Goal: Check status: Check status

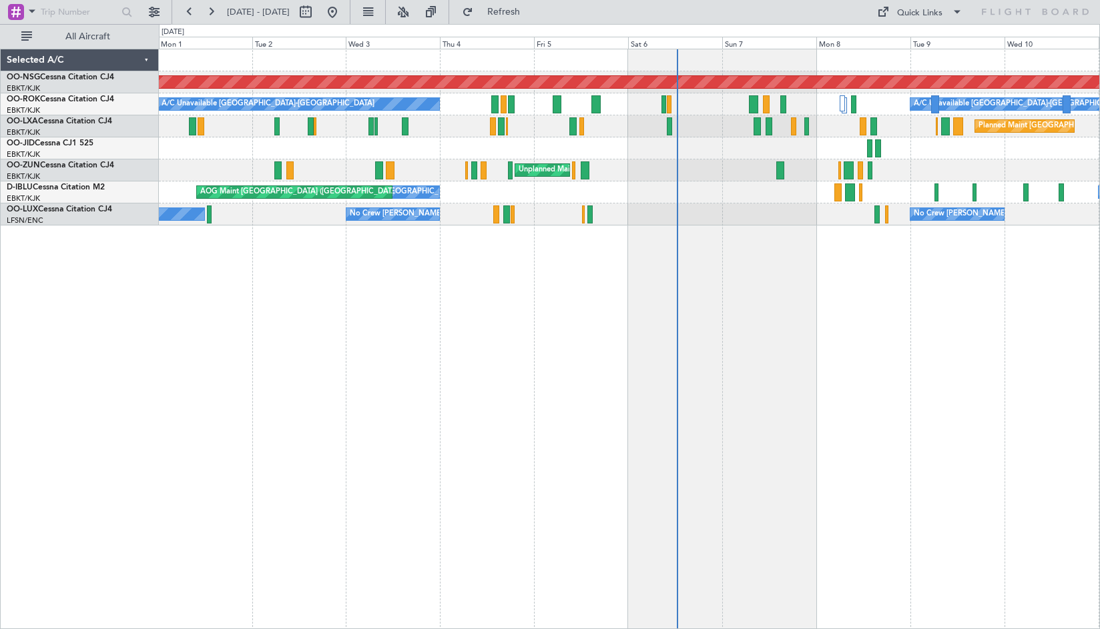
click at [1094, 362] on div "Planned Maint [GEOGRAPHIC_DATA] ([GEOGRAPHIC_DATA]) A/C Unavailable [GEOGRAPHIC…" at bounding box center [629, 339] width 941 height 581
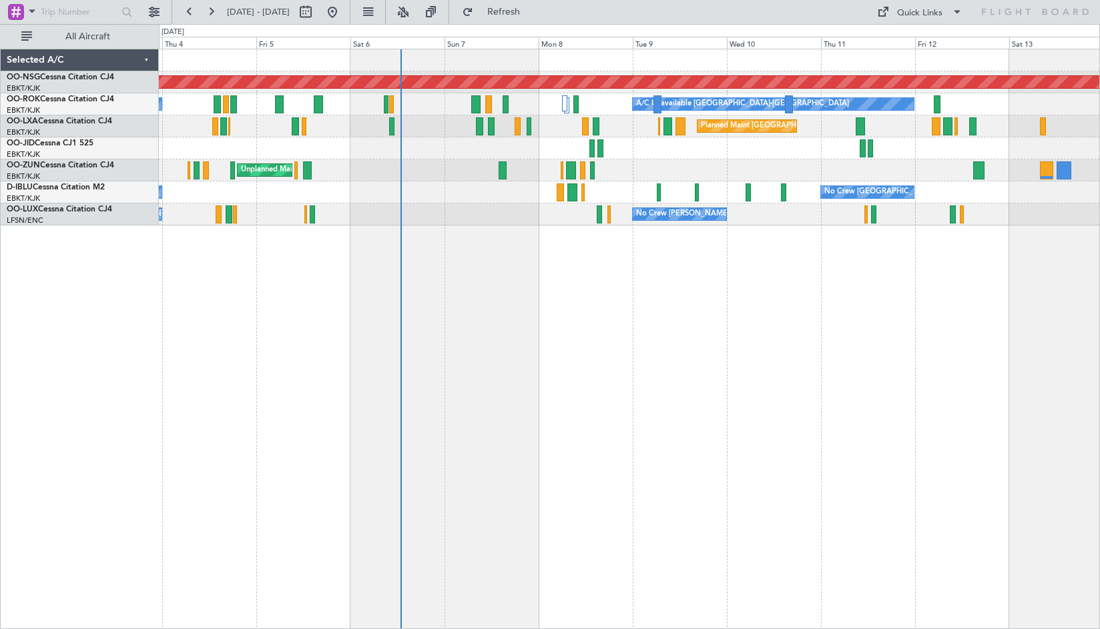
click at [651, 278] on div "Planned Maint [GEOGRAPHIC_DATA] ([GEOGRAPHIC_DATA]) A/C Unavailable [GEOGRAPHIC…" at bounding box center [629, 339] width 941 height 581
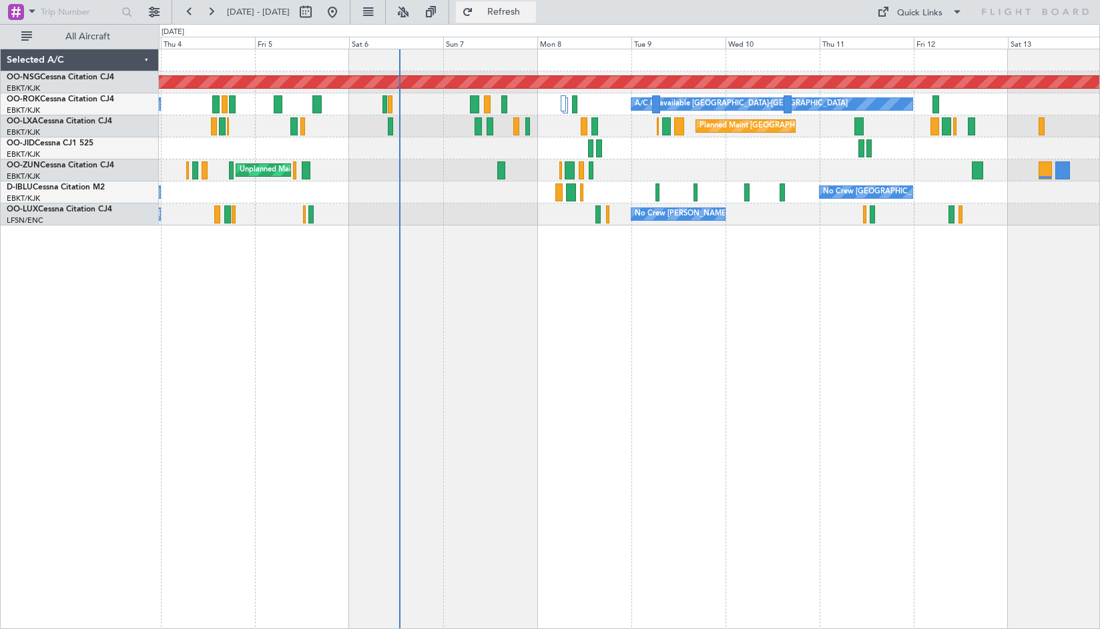
click at [520, 4] on button "Refresh" at bounding box center [496, 11] width 80 height 21
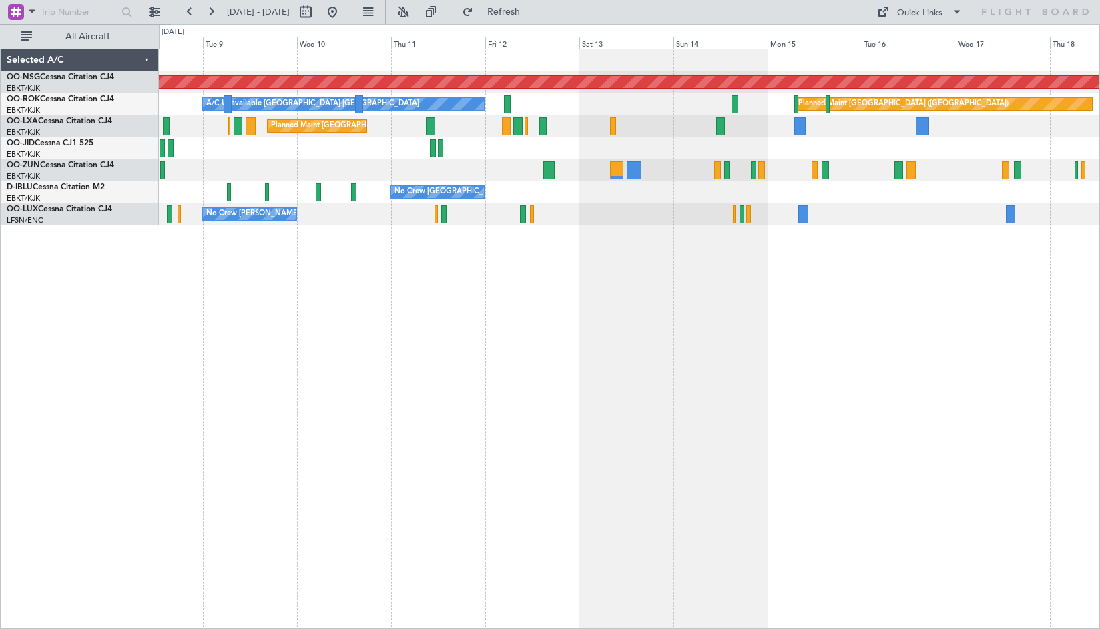
click at [568, 371] on div "Planned Maint [GEOGRAPHIC_DATA] ([GEOGRAPHIC_DATA]) A/C Unavailable [GEOGRAPHIC…" at bounding box center [629, 339] width 941 height 581
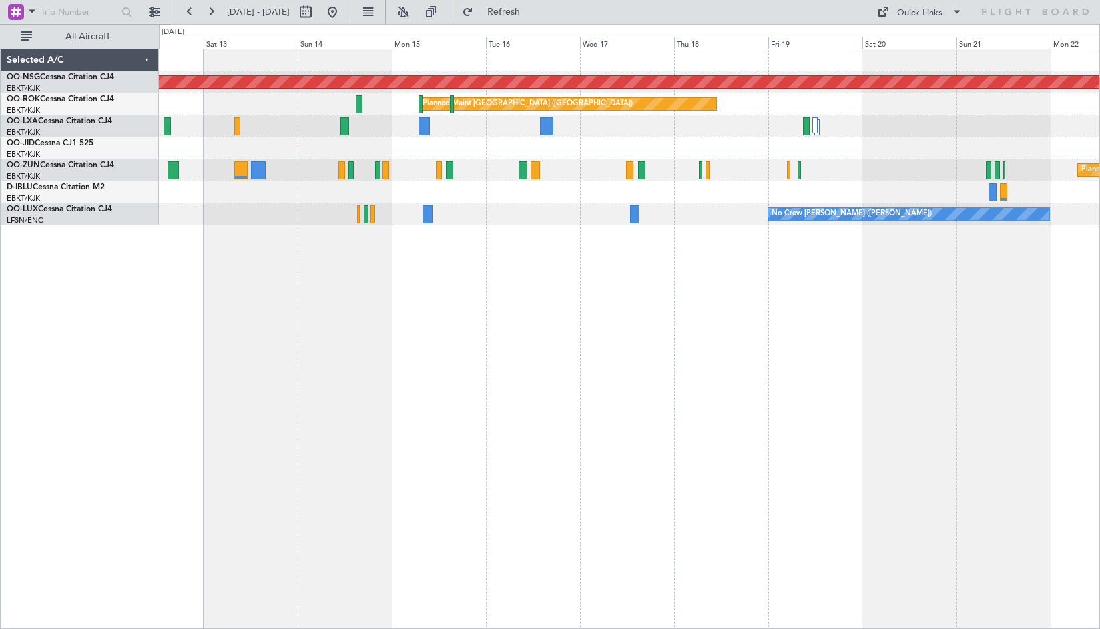
click at [393, 367] on div "Planned Maint [GEOGRAPHIC_DATA] ([GEOGRAPHIC_DATA]) Planned Maint [GEOGRAPHIC_D…" at bounding box center [629, 339] width 941 height 581
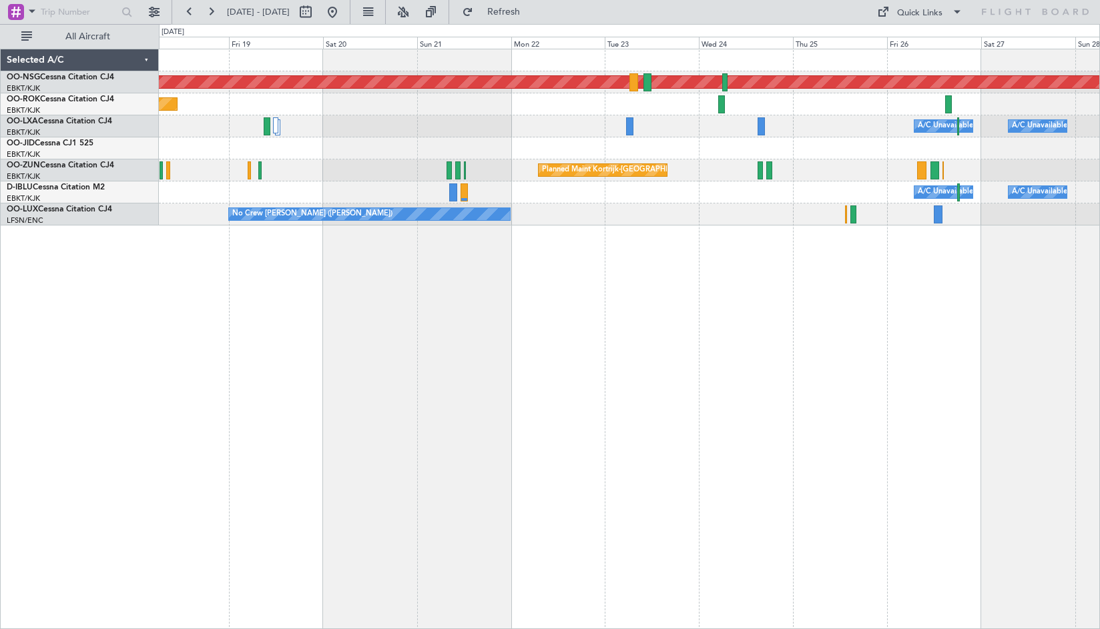
click at [257, 394] on div "Planned Maint [GEOGRAPHIC_DATA] ([GEOGRAPHIC_DATA]) Planned Maint [GEOGRAPHIC_D…" at bounding box center [629, 339] width 941 height 581
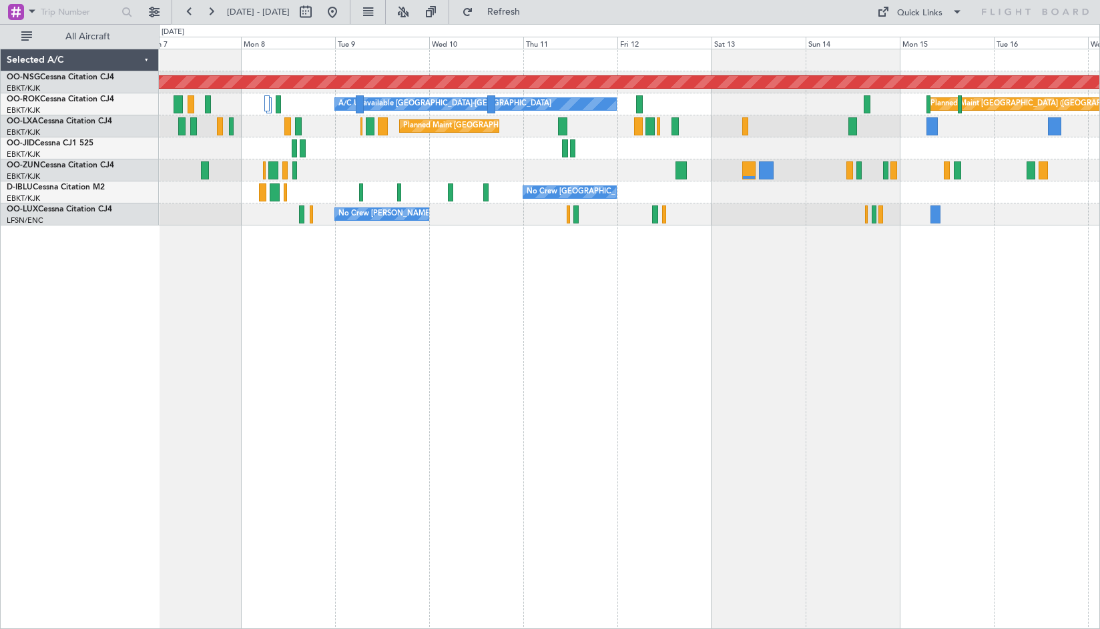
click at [1047, 348] on div "Planned Maint [GEOGRAPHIC_DATA] ([GEOGRAPHIC_DATA]) Planned Maint [GEOGRAPHIC_D…" at bounding box center [629, 339] width 941 height 581
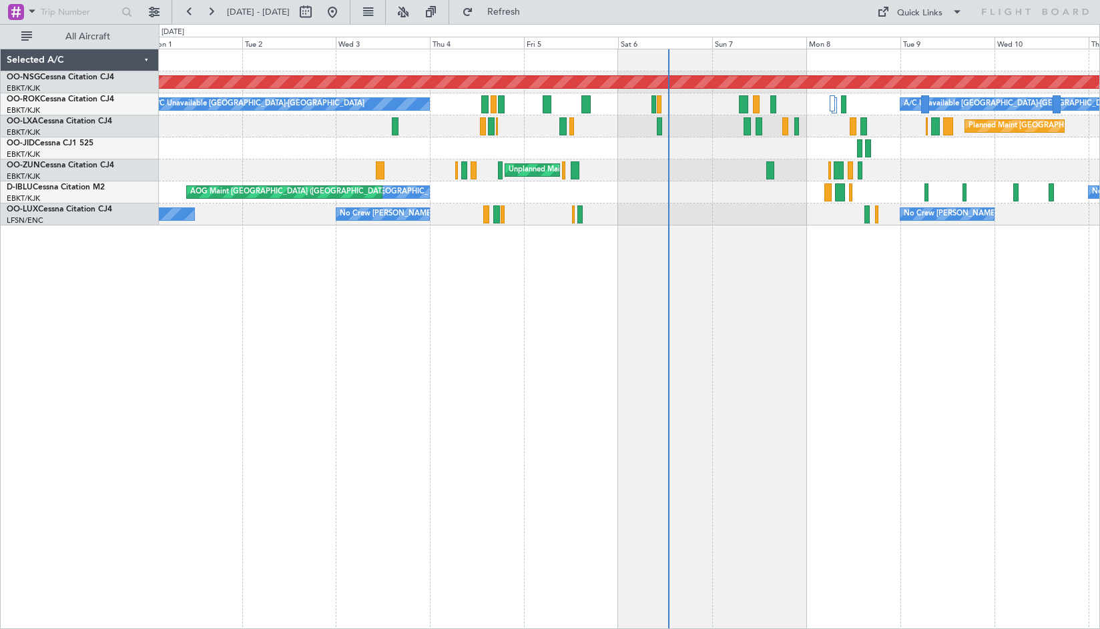
click at [1072, 357] on div "Planned Maint [GEOGRAPHIC_DATA] ([GEOGRAPHIC_DATA]) A/C Unavailable [GEOGRAPHIC…" at bounding box center [629, 339] width 941 height 581
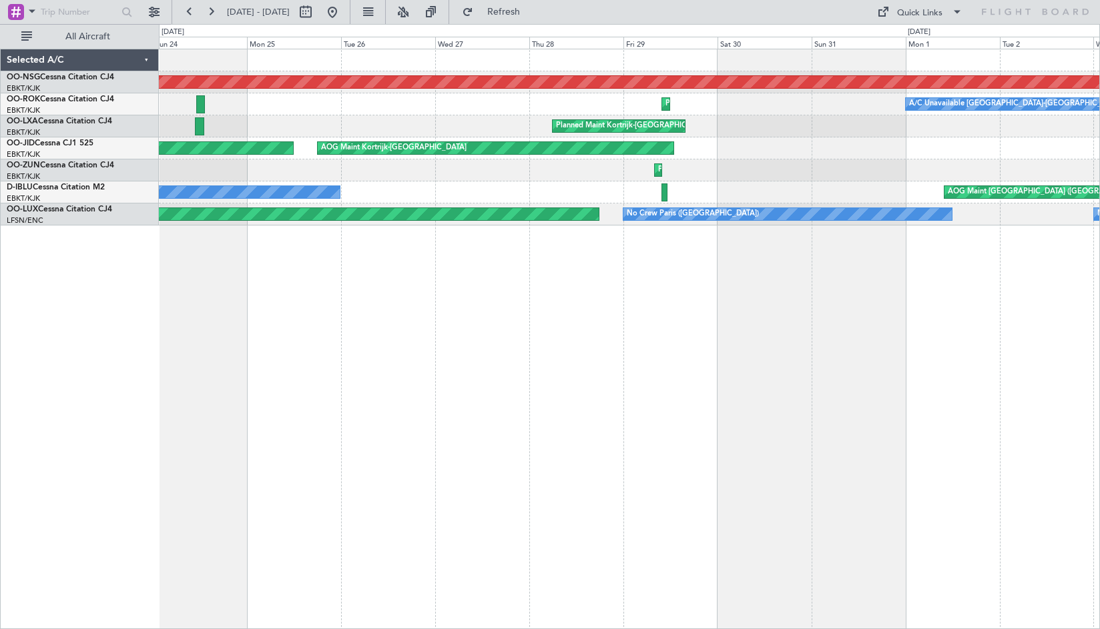
click at [1059, 380] on div "Planned Maint [GEOGRAPHIC_DATA] ([GEOGRAPHIC_DATA]) A/C Unavailable [GEOGRAPHIC…" at bounding box center [629, 339] width 941 height 581
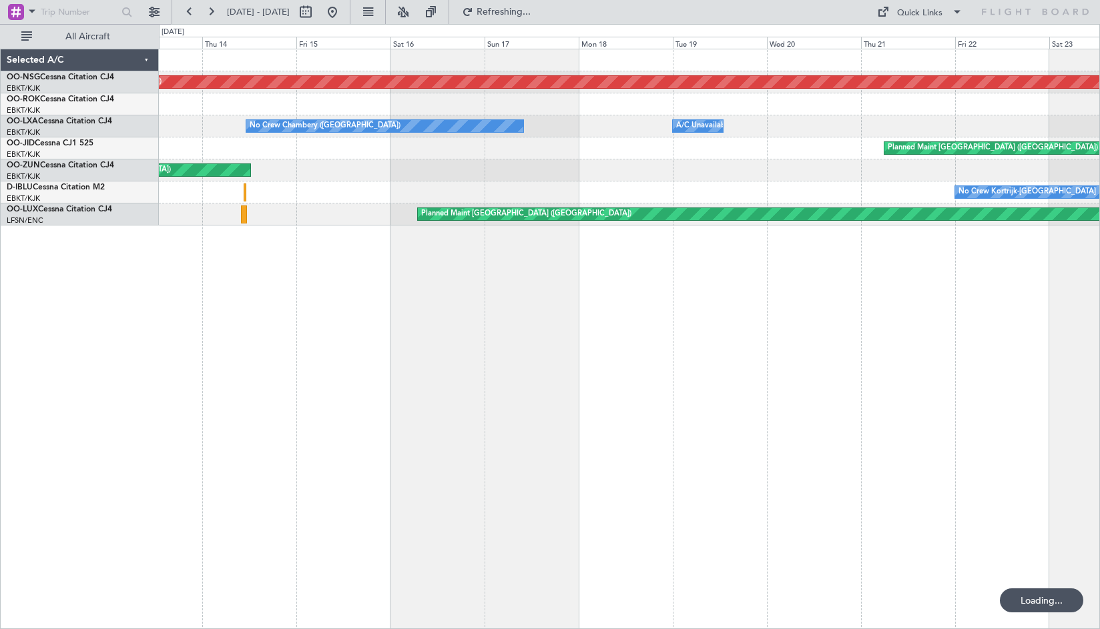
click at [1097, 404] on div "Planned Maint [GEOGRAPHIC_DATA] ([GEOGRAPHIC_DATA]) A/C Unavailable [GEOGRAPHIC…" at bounding box center [629, 339] width 941 height 581
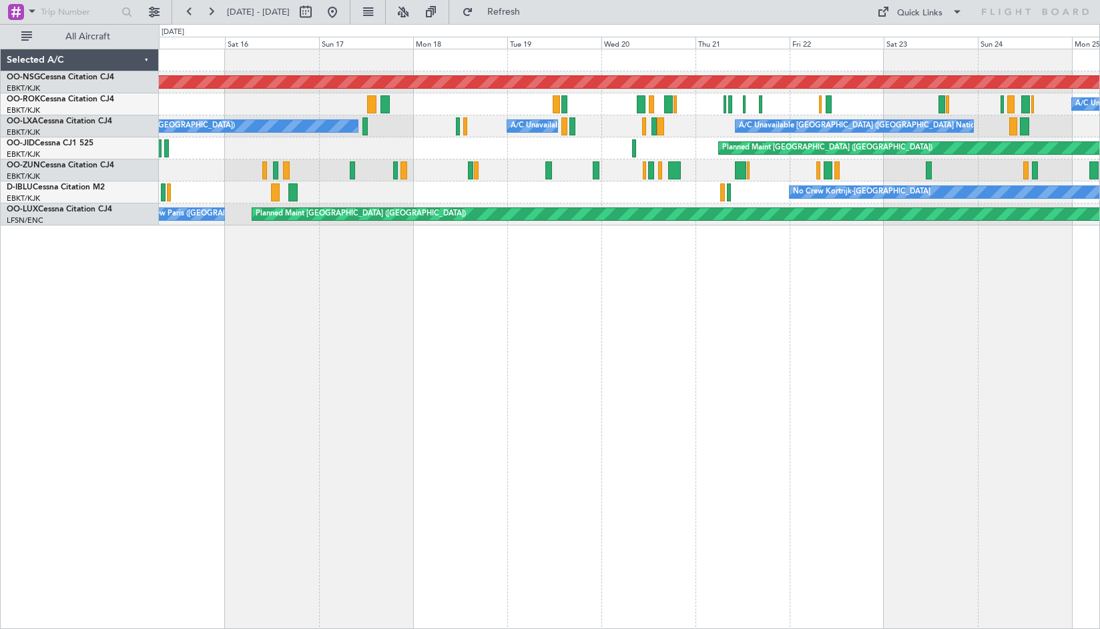
click at [144, 372] on div "Planned Maint [GEOGRAPHIC_DATA] ([GEOGRAPHIC_DATA]) A/C Unavailable Unplanned M…" at bounding box center [550, 326] width 1100 height 605
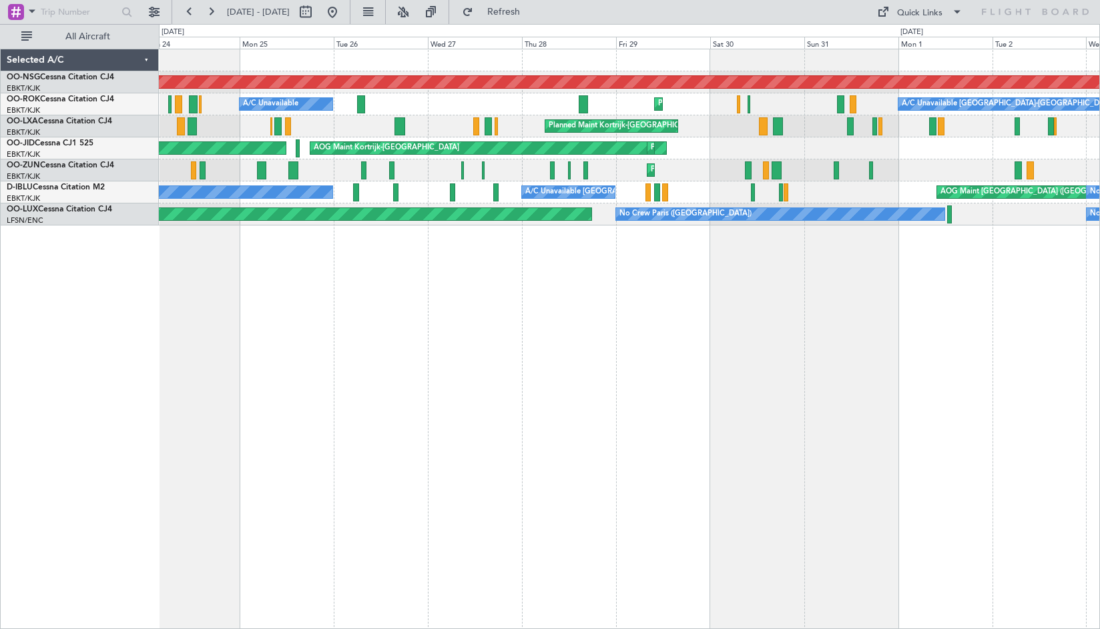
click at [47, 303] on div "Planned Maint [GEOGRAPHIC_DATA] ([GEOGRAPHIC_DATA]) A/C Unavailable Planned Mai…" at bounding box center [550, 326] width 1100 height 605
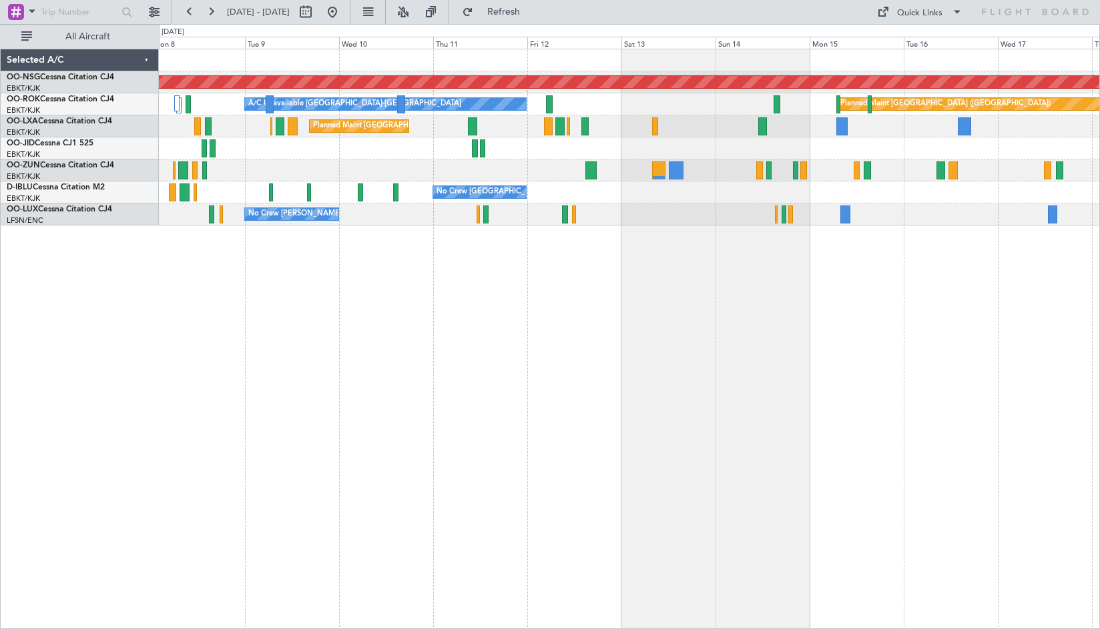
click at [336, 335] on div "Planned Maint [GEOGRAPHIC_DATA] ([GEOGRAPHIC_DATA]) A/C Unavailable [GEOGRAPHIC…" at bounding box center [629, 339] width 941 height 581
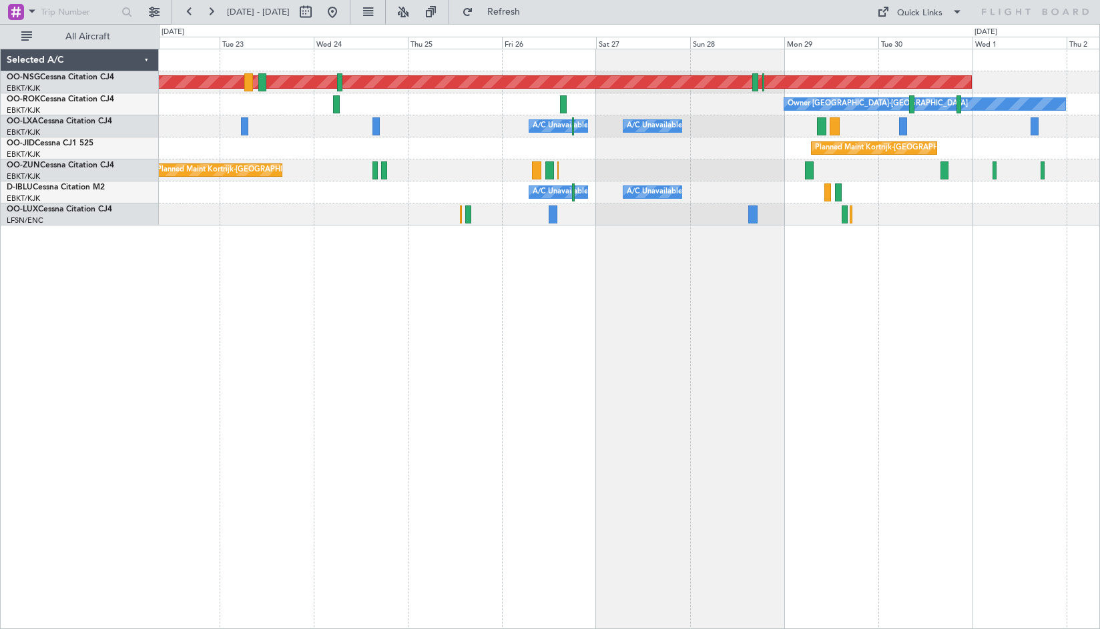
click at [437, 317] on div "Planned Maint [GEOGRAPHIC_DATA] ([GEOGRAPHIC_DATA]) Owner [GEOGRAPHIC_DATA]-[GE…" at bounding box center [629, 339] width 941 height 581
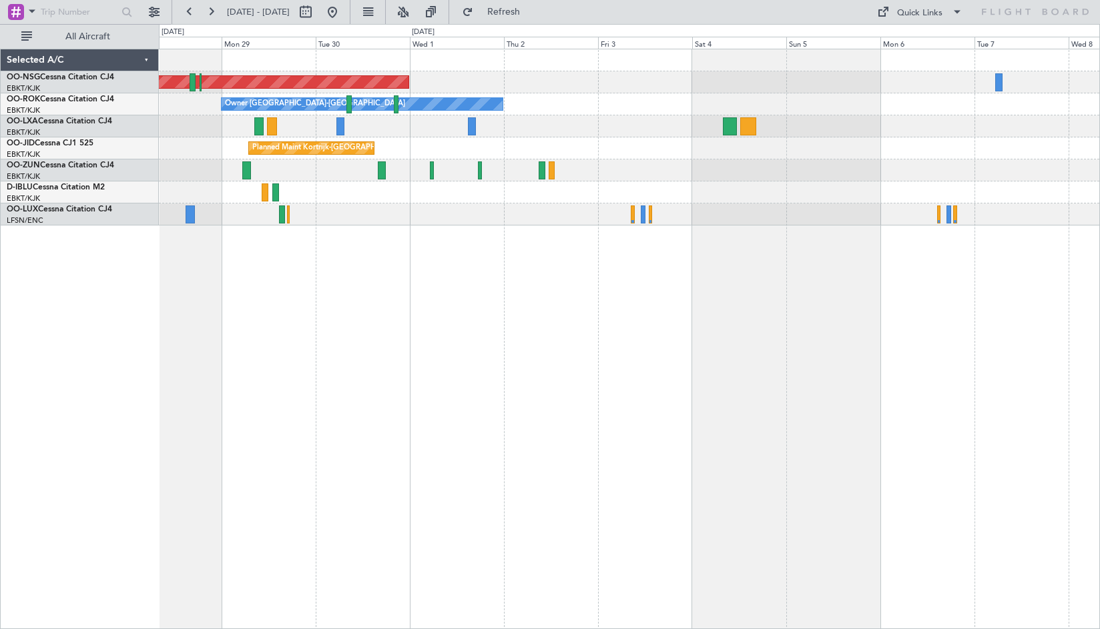
click at [334, 339] on div "Planned Maint [GEOGRAPHIC_DATA] ([GEOGRAPHIC_DATA]) Owner [GEOGRAPHIC_DATA]-[GE…" at bounding box center [629, 339] width 941 height 581
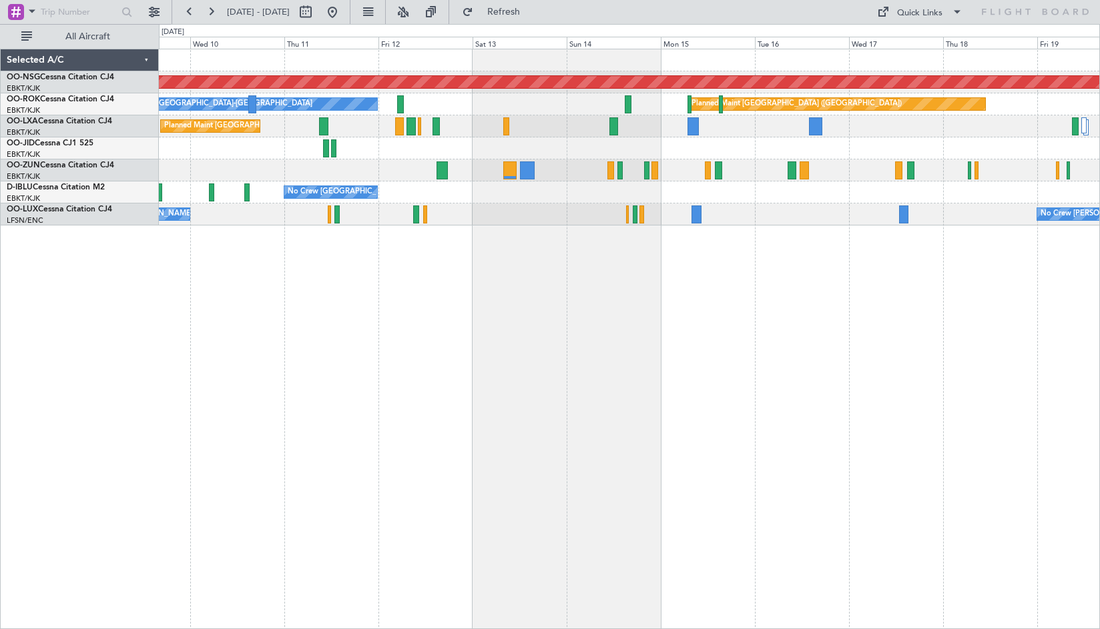
click at [1025, 253] on div "Planned Maint [GEOGRAPHIC_DATA] ([GEOGRAPHIC_DATA]) Planned Maint [GEOGRAPHIC_D…" at bounding box center [629, 339] width 941 height 581
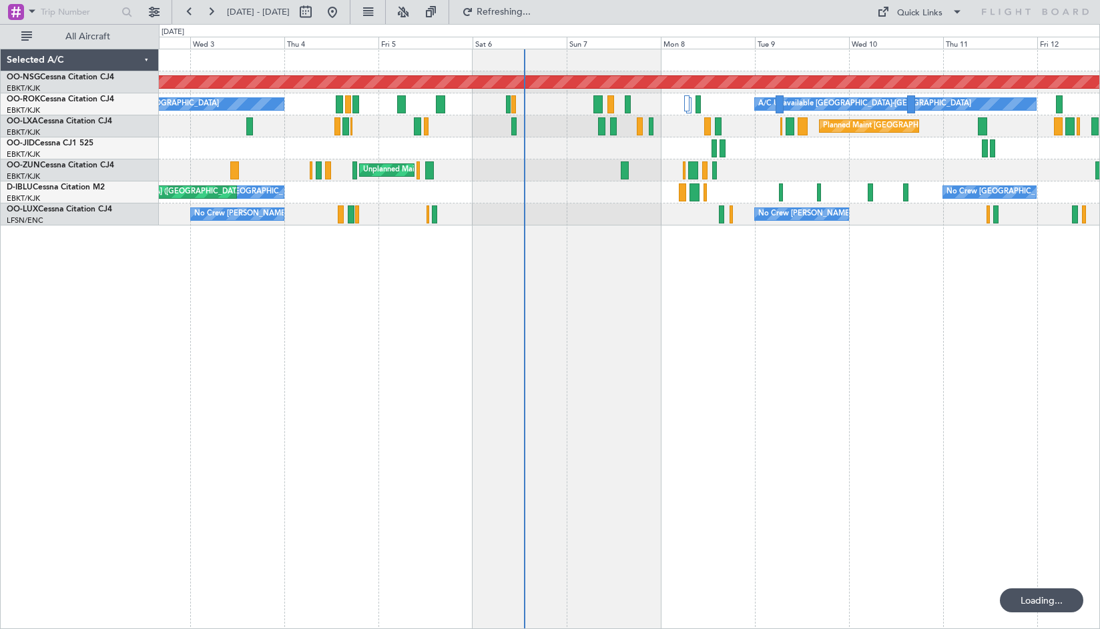
click at [1085, 272] on div "Planned Maint [GEOGRAPHIC_DATA] ([GEOGRAPHIC_DATA]) A/C Unavailable [GEOGRAPHIC…" at bounding box center [629, 339] width 941 height 581
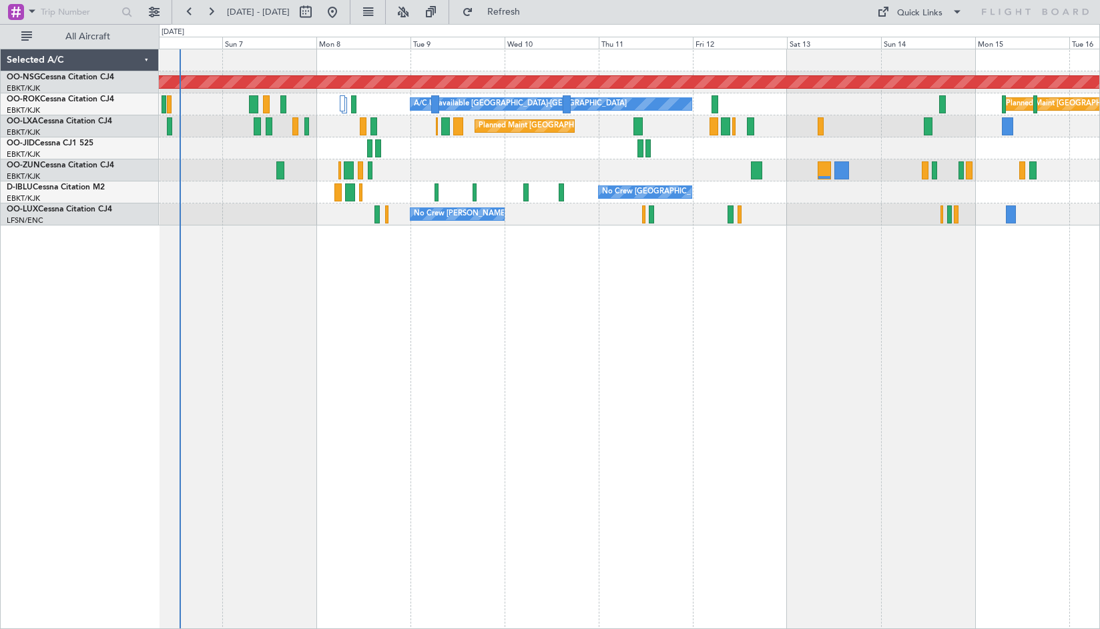
click at [623, 301] on div "Planned Maint [GEOGRAPHIC_DATA] ([GEOGRAPHIC_DATA]) A/C Unavailable [GEOGRAPHIC…" at bounding box center [629, 339] width 941 height 581
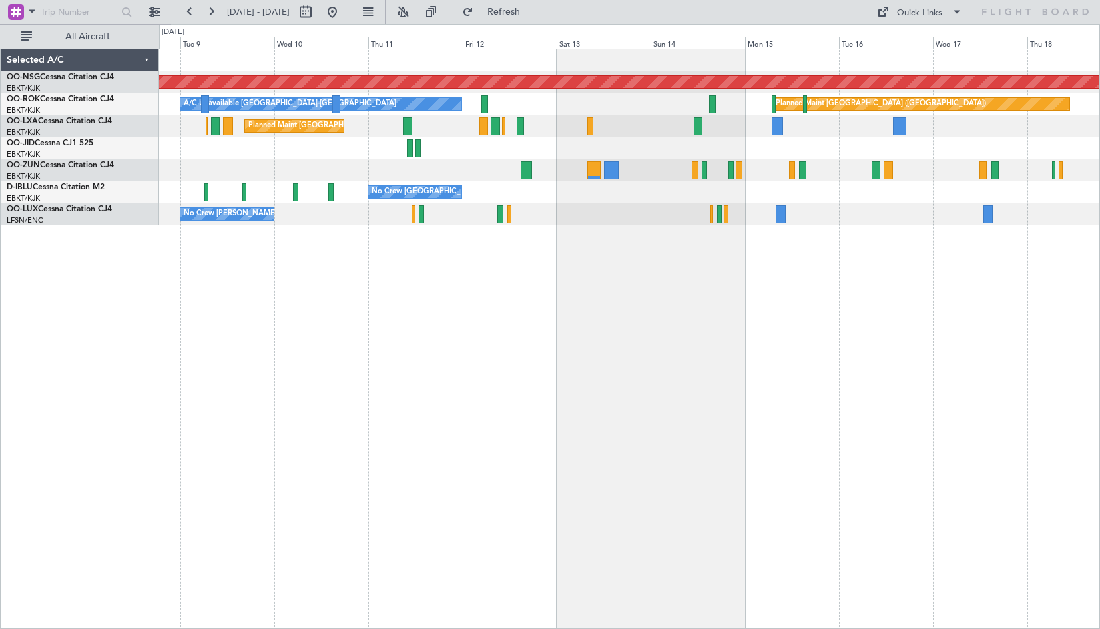
click at [808, 147] on div at bounding box center [629, 148] width 940 height 22
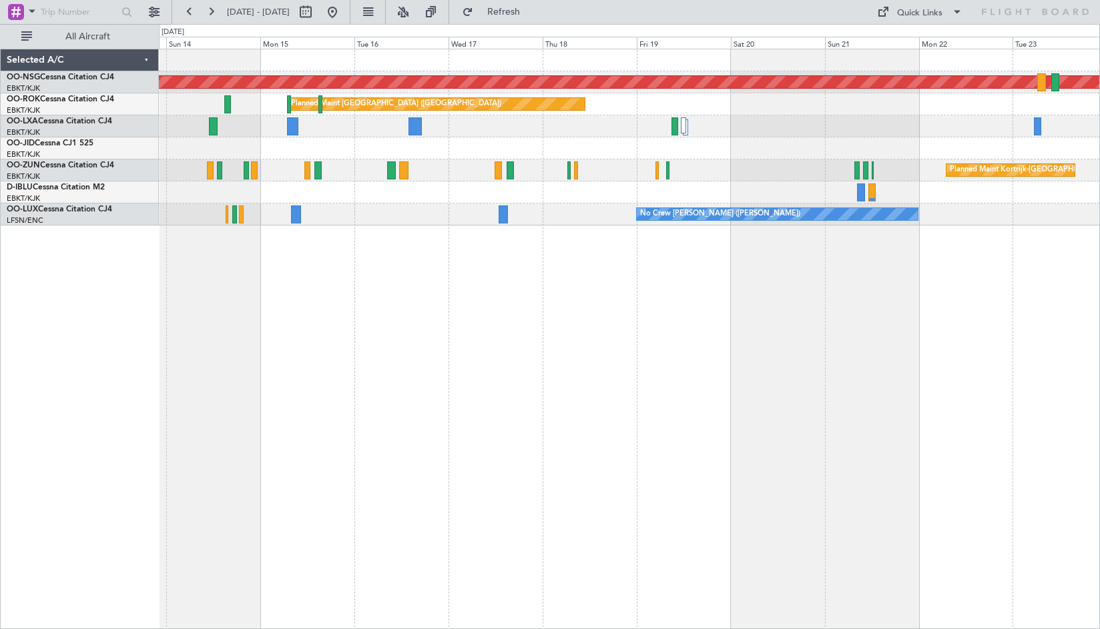
click at [378, 169] on div "Planned Maint [GEOGRAPHIC_DATA] ([GEOGRAPHIC_DATA]) Planned Maint [GEOGRAPHIC_D…" at bounding box center [629, 137] width 940 height 176
